Goal: Navigation & Orientation: Find specific page/section

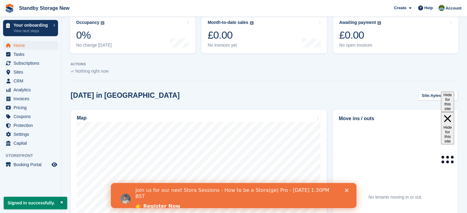
scroll to position [138, 0]
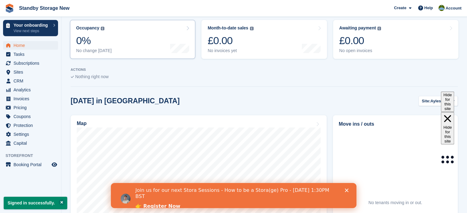
click at [130, 41] on link "Occupancy The percentage of all currently allocated units in terms of area. Inc…" at bounding box center [132, 39] width 125 height 39
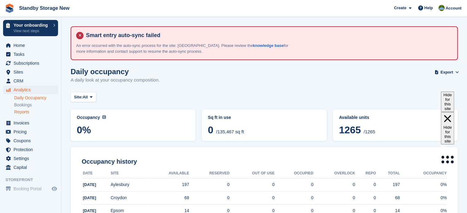
click at [27, 112] on link "Reports" at bounding box center [36, 112] width 44 height 6
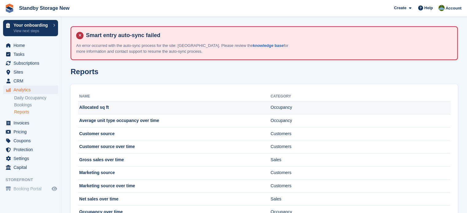
click at [96, 110] on td "Allocated sq ft" at bounding box center [174, 107] width 193 height 13
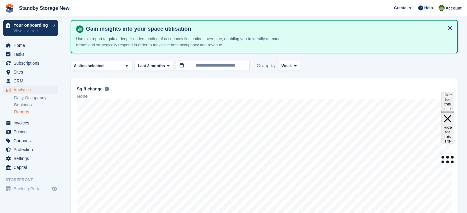
scroll to position [55, 0]
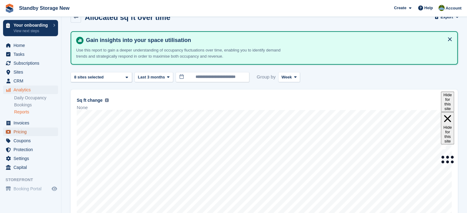
click at [14, 133] on span "Pricing" at bounding box center [32, 132] width 37 height 9
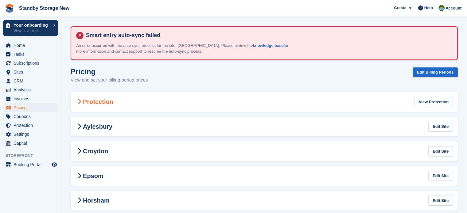
click at [78, 103] on icon at bounding box center [79, 102] width 4 height 6
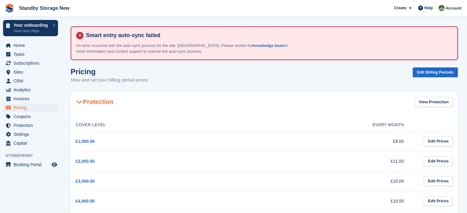
click at [78, 103] on icon at bounding box center [79, 102] width 6 height 6
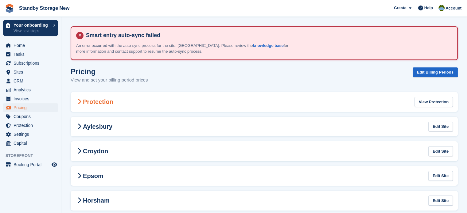
click at [78, 103] on icon at bounding box center [79, 102] width 4 height 6
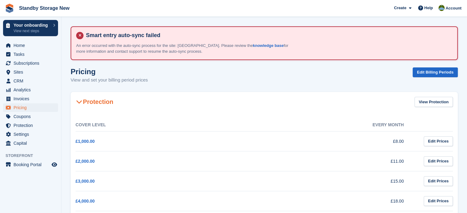
click at [78, 103] on icon at bounding box center [79, 102] width 6 height 6
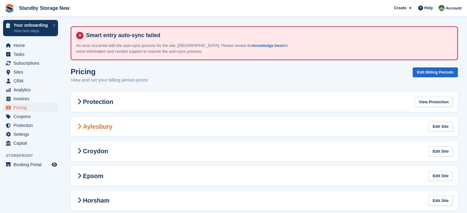
click at [80, 127] on icon at bounding box center [79, 127] width 4 height 6
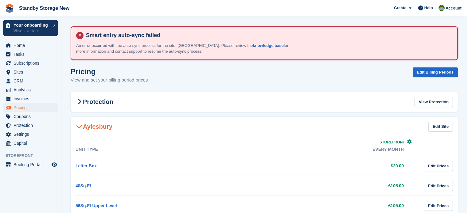
click at [80, 127] on icon at bounding box center [79, 127] width 6 height 6
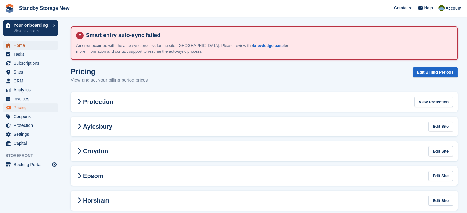
click at [31, 44] on span "Home" at bounding box center [32, 45] width 37 height 9
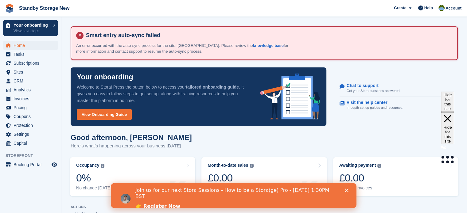
scroll to position [43, 0]
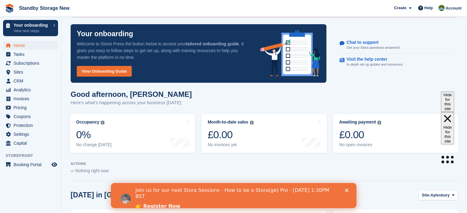
click at [347, 189] on icon "Close" at bounding box center [347, 191] width 4 height 4
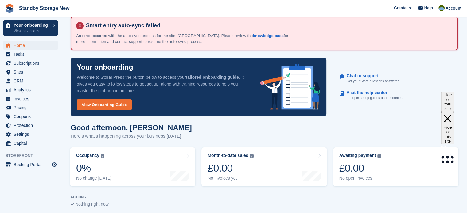
scroll to position [5, 0]
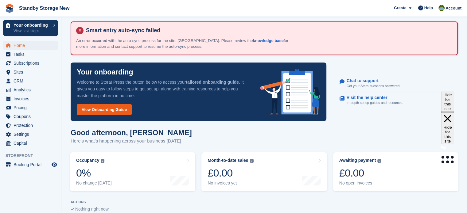
click at [115, 111] on link "View Onboarding Guide" at bounding box center [104, 109] width 55 height 11
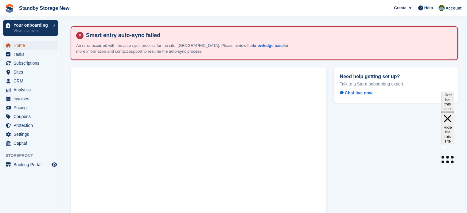
click at [25, 46] on span "Home" at bounding box center [32, 45] width 37 height 9
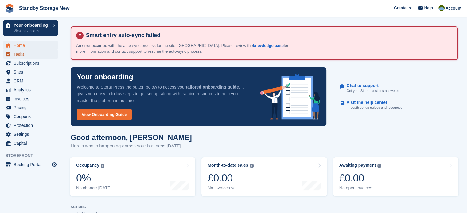
click at [24, 57] on span "Tasks" at bounding box center [32, 54] width 37 height 9
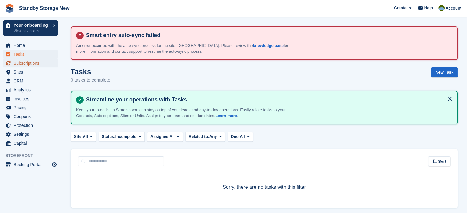
click at [27, 65] on span "Subscriptions" at bounding box center [32, 63] width 37 height 9
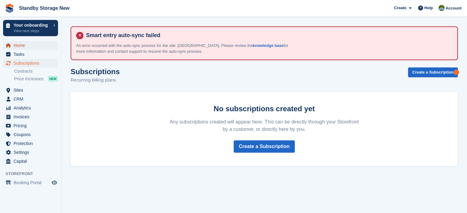
click at [21, 46] on span "Home" at bounding box center [32, 45] width 37 height 9
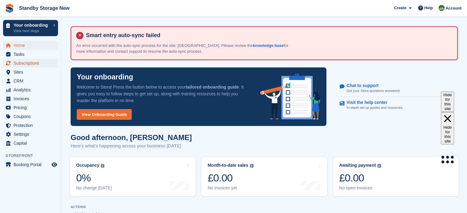
click at [30, 61] on span "Subscriptions" at bounding box center [32, 63] width 37 height 9
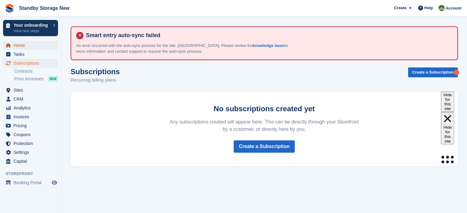
click at [20, 44] on span "Home" at bounding box center [32, 45] width 37 height 9
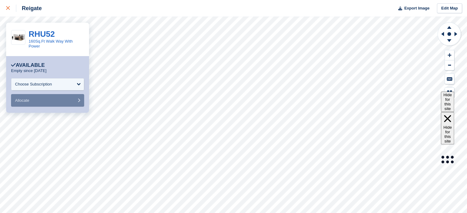
click at [6, 7] on icon at bounding box center [8, 8] width 4 height 4
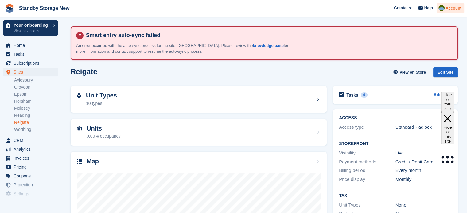
click at [455, 9] on span "Account" at bounding box center [454, 8] width 16 height 6
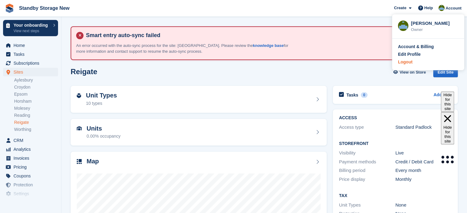
click at [415, 62] on div "Logout" at bounding box center [428, 62] width 61 height 6
